Goal: Transaction & Acquisition: Obtain resource

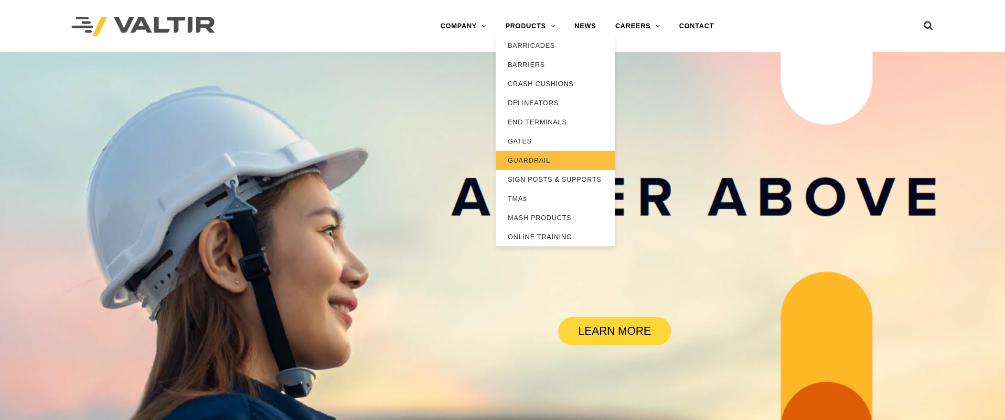
click at [555, 156] on link "GUARDRAIL" at bounding box center [555, 160] width 119 height 19
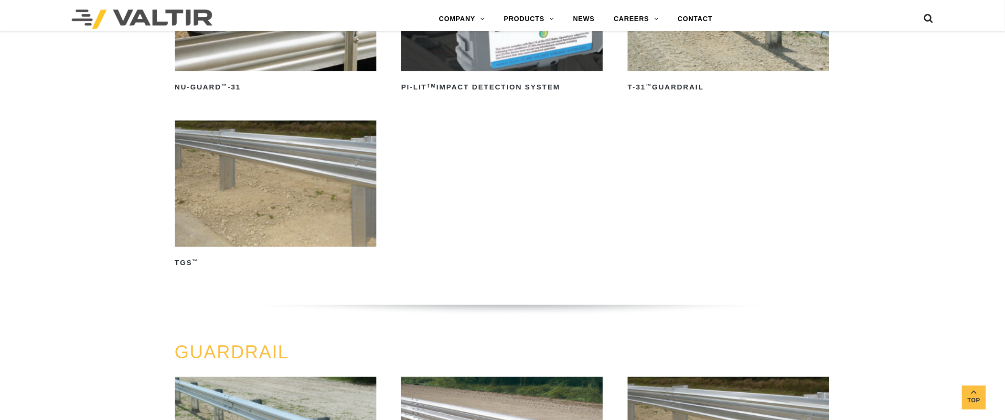
scroll to position [382, 0]
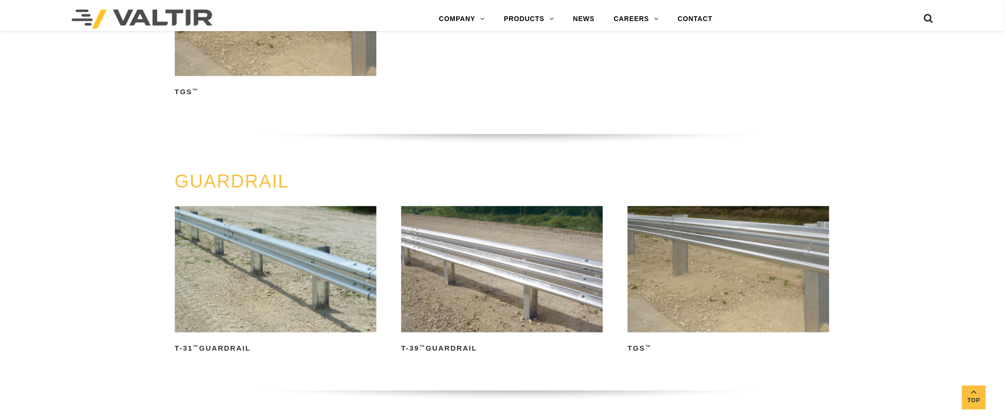
click at [324, 263] on img at bounding box center [276, 269] width 202 height 126
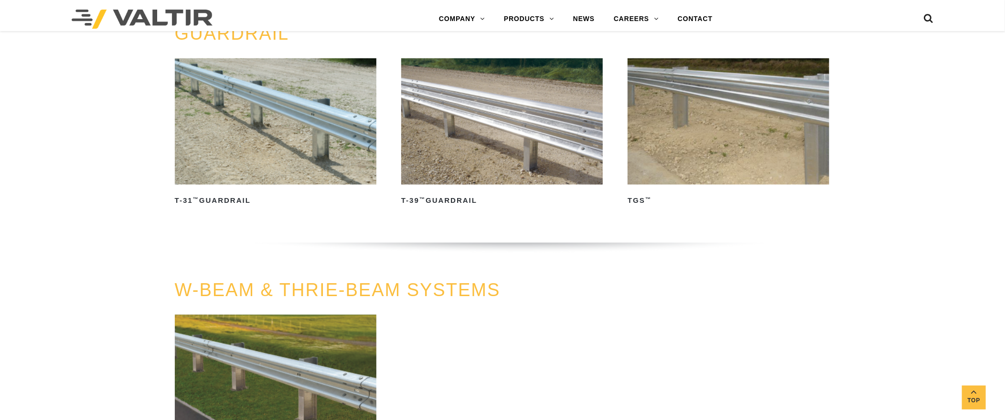
scroll to position [573, 0]
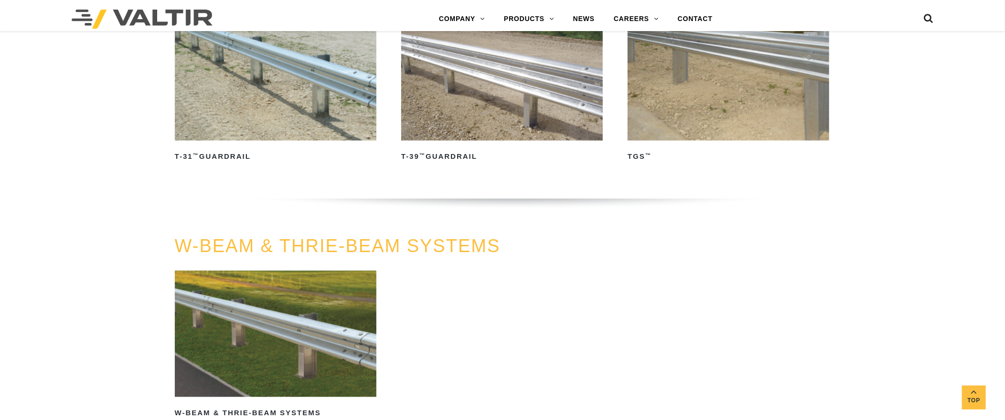
click at [304, 328] on img at bounding box center [276, 333] width 202 height 126
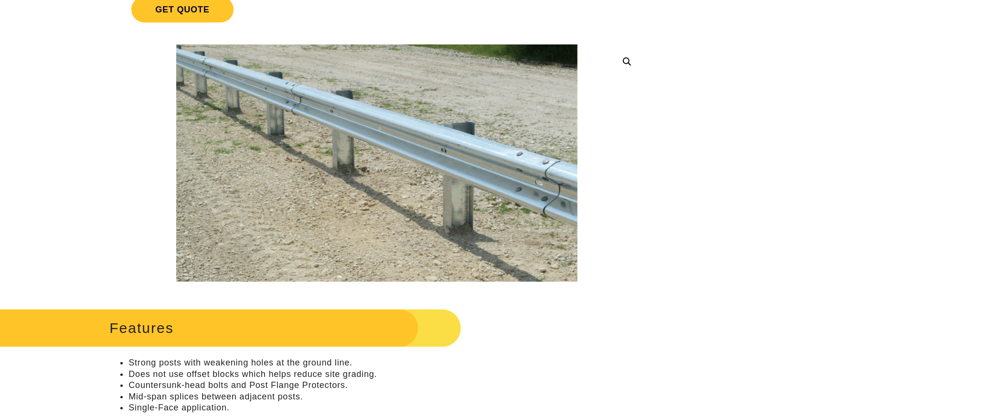
scroll to position [191, 0]
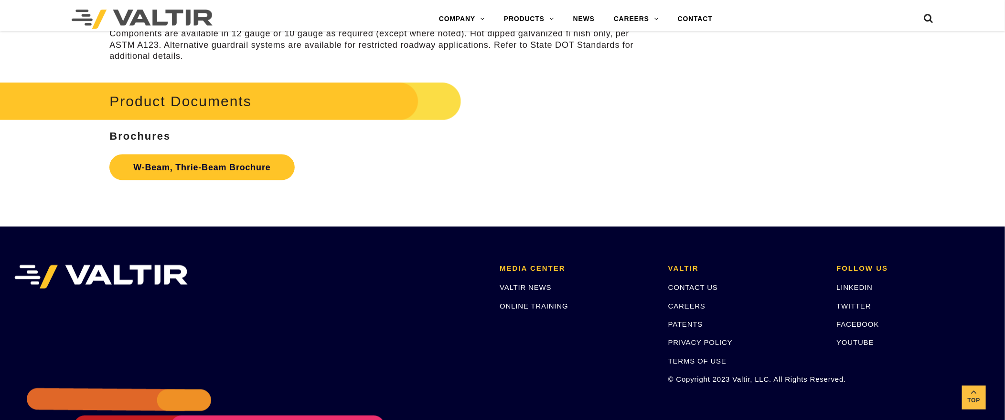
scroll to position [3126, 0]
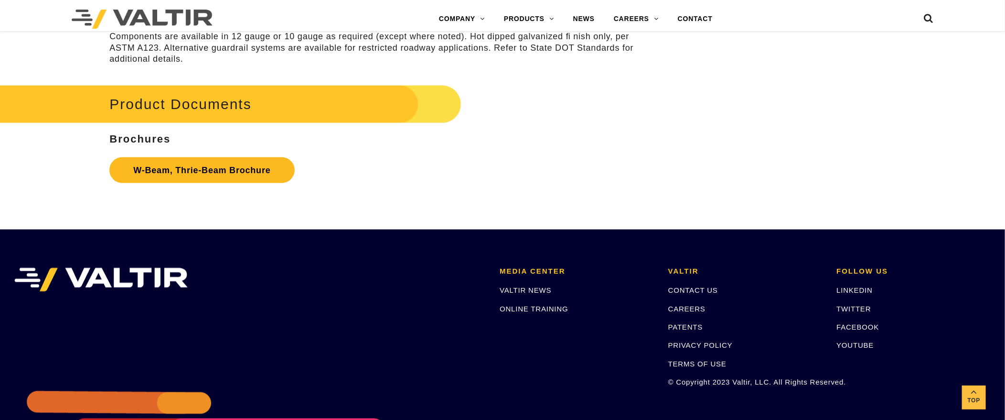
click at [262, 175] on link "W-Beam, Thrie-Beam Brochure" at bounding box center [201, 170] width 185 height 26
click at [233, 172] on link "W-Beam, Thrie-Beam Brochure" at bounding box center [201, 170] width 185 height 26
